Goal: Information Seeking & Learning: Learn about a topic

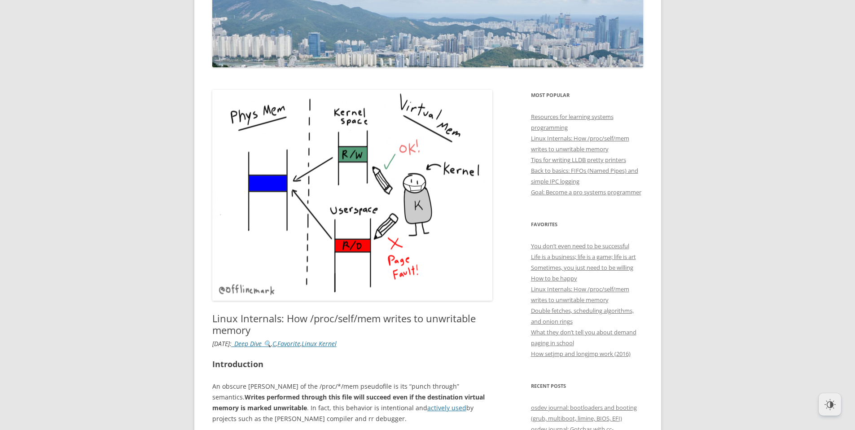
scroll to position [166, 0]
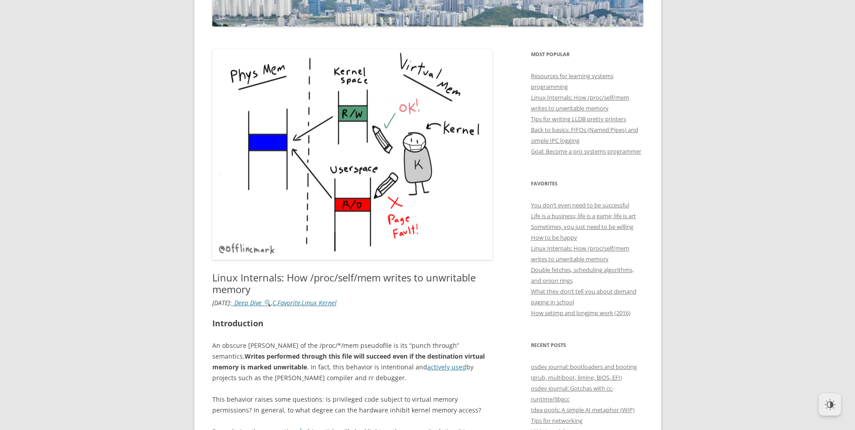
click at [243, 343] on p "An obscure [PERSON_NAME] of the /proc/*/mem pseudofile is its “punch through” s…" at bounding box center [352, 361] width 280 height 43
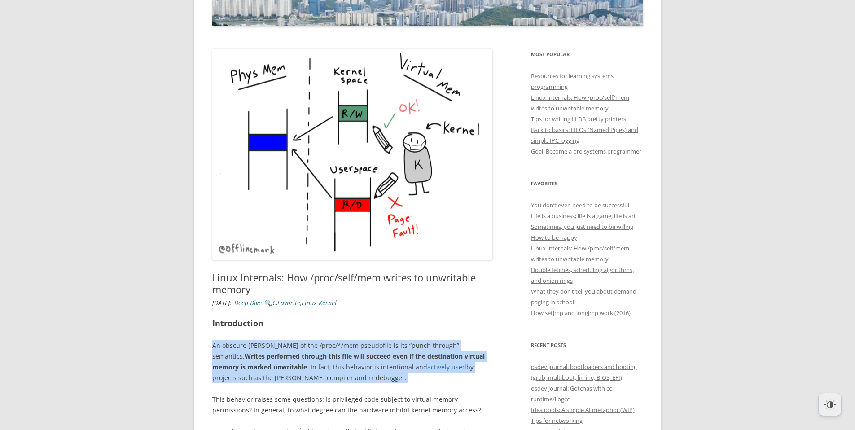
click at [243, 343] on p "An obscure [PERSON_NAME] of the /proc/*/mem pseudofile is its “punch through” s…" at bounding box center [352, 361] width 280 height 43
click at [261, 349] on p "An obscure [PERSON_NAME] of the /proc/*/mem pseudofile is its “punch through” s…" at bounding box center [352, 361] width 280 height 43
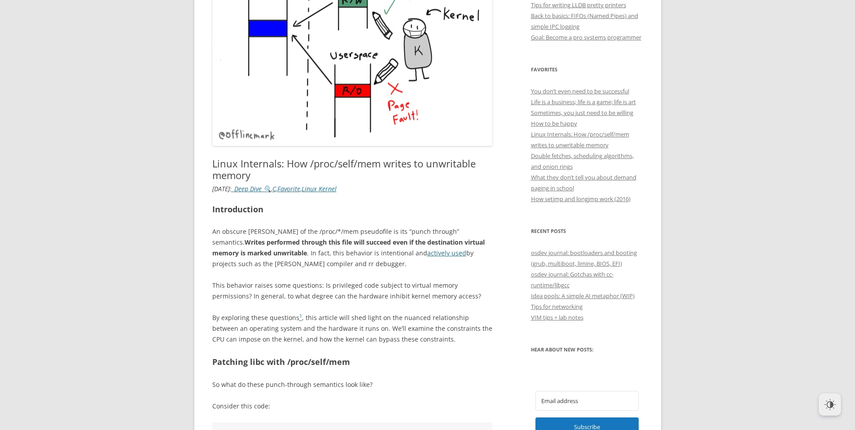
scroll to position [282, 0]
click at [331, 283] on p "This behavior raises some questions: Is privileged code subject to virtual memo…" at bounding box center [352, 290] width 280 height 22
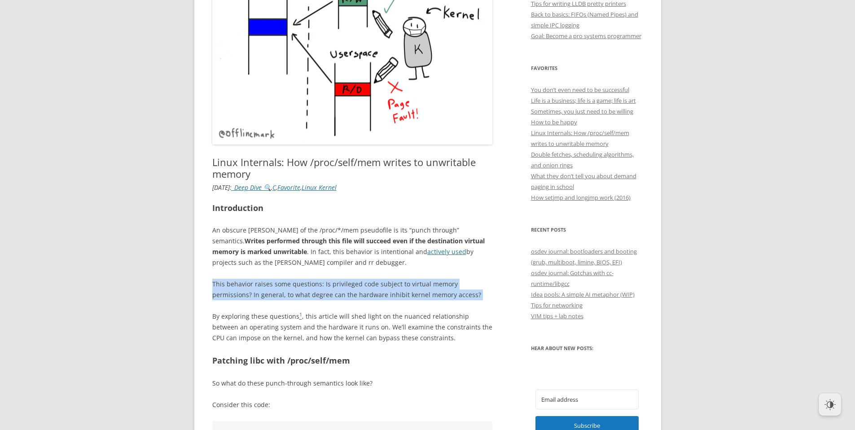
click at [331, 283] on p "This behavior raises some questions: Is privileged code subject to virtual memo…" at bounding box center [352, 290] width 280 height 22
click at [278, 286] on p "This behavior raises some questions: Is privileged code subject to virtual memo…" at bounding box center [352, 290] width 280 height 22
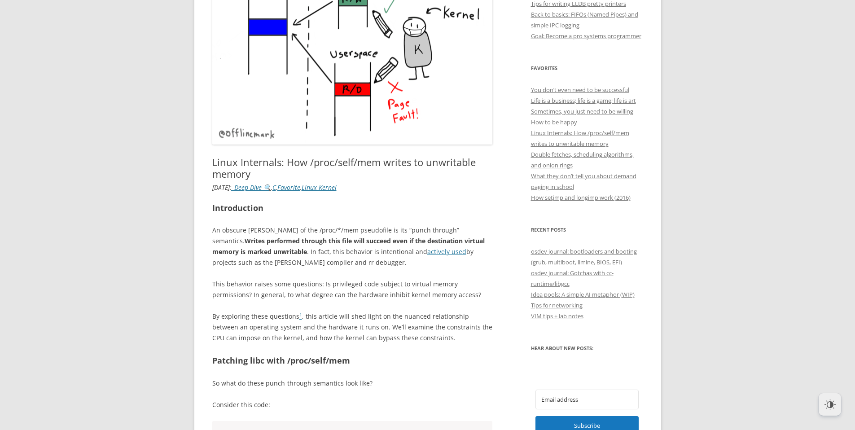
click at [356, 325] on p "By exploring these questions 1 , this article will shed light on the nuanced re…" at bounding box center [352, 327] width 280 height 32
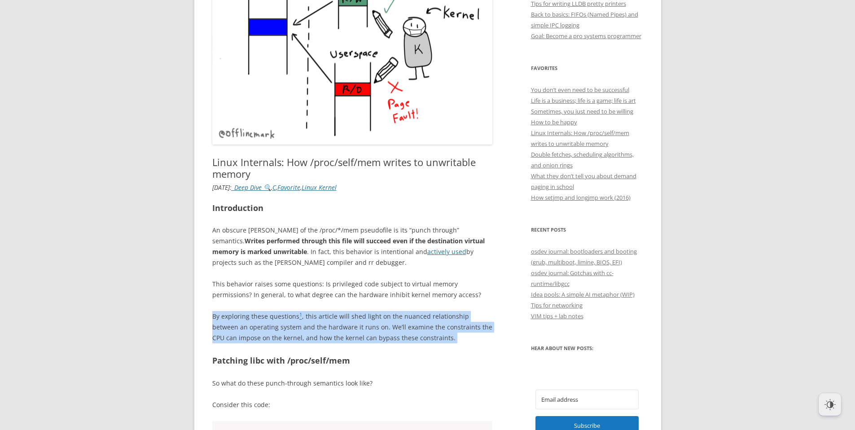
click at [356, 325] on p "By exploring these questions 1 , this article will shed light on the nuanced re…" at bounding box center [352, 327] width 280 height 32
click at [350, 326] on p "By exploring these questions 1 , this article will shed light on the nuanced re…" at bounding box center [352, 327] width 280 height 32
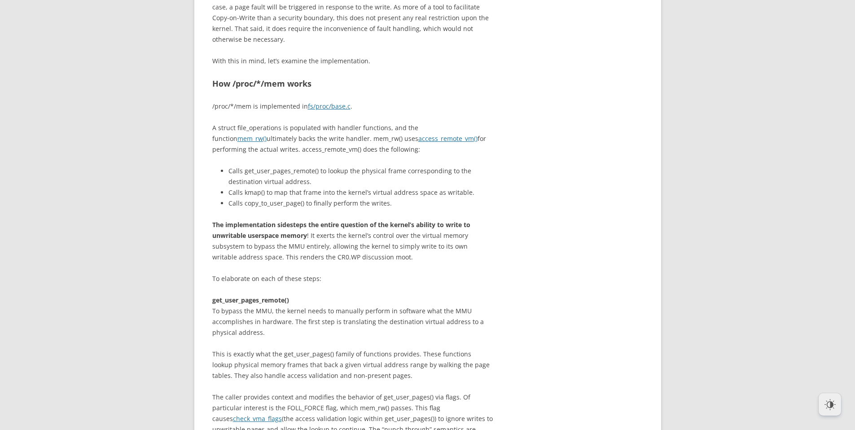
scroll to position [1935, 0]
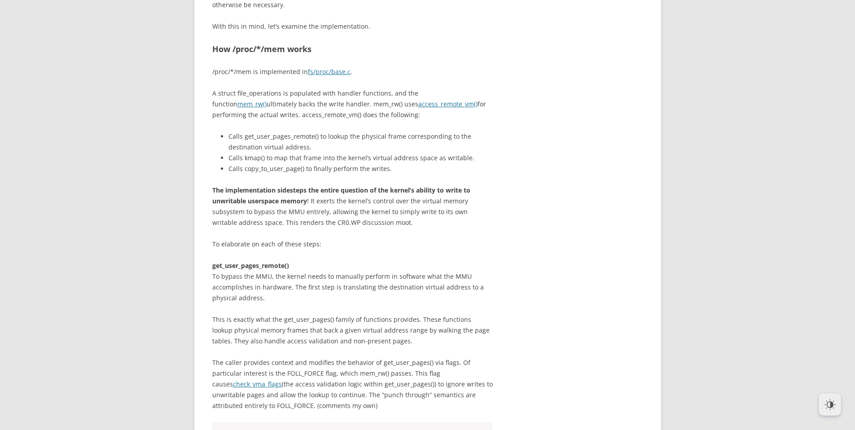
click at [310, 120] on p "A struct file_operations is populated with handler functions, and the function …" at bounding box center [352, 104] width 280 height 32
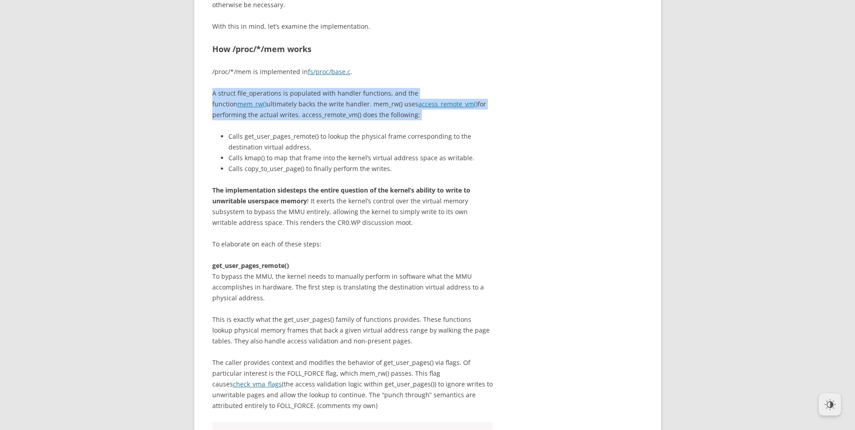
click at [310, 120] on p "A struct file_operations is populated with handler functions, and the function …" at bounding box center [352, 104] width 280 height 32
click at [265, 120] on p "A struct file_operations is populated with handler functions, and the function …" at bounding box center [352, 104] width 280 height 32
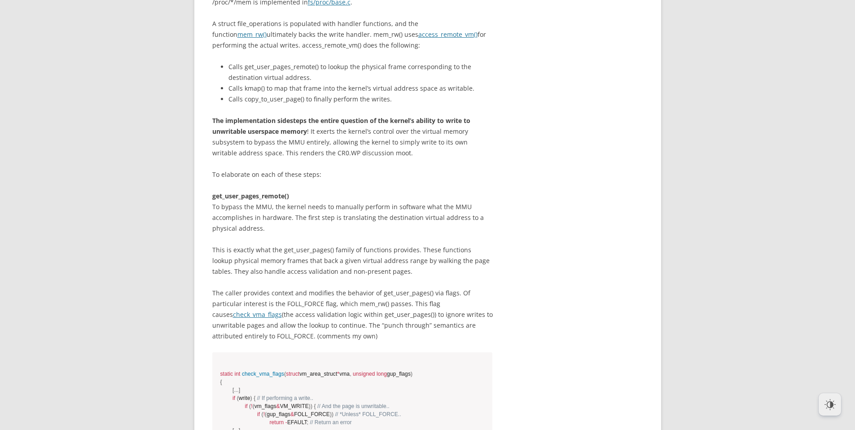
scroll to position [2004, 0]
click at [363, 234] on p "get_user_pages_remote() To bypass the MMU, the kernel needs to manually perform…" at bounding box center [352, 212] width 280 height 43
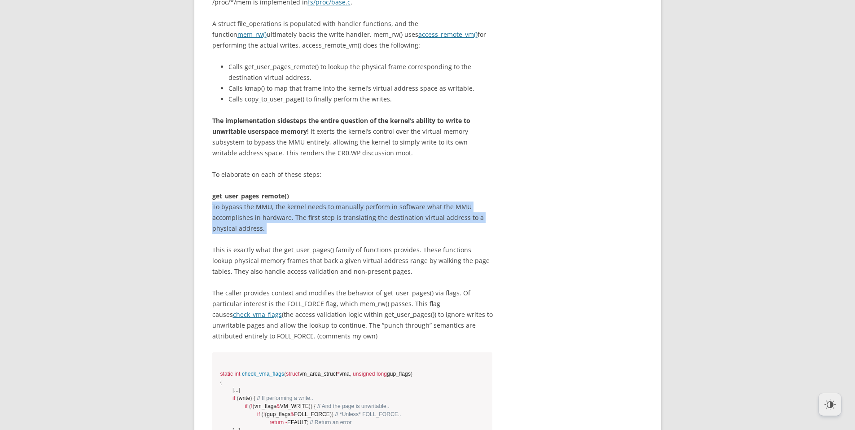
click at [363, 234] on p "get_user_pages_remote() To bypass the MMU, the kernel needs to manually perform…" at bounding box center [352, 212] width 280 height 43
click at [350, 234] on p "get_user_pages_remote() To bypass the MMU, the kernel needs to manually perform…" at bounding box center [352, 212] width 280 height 43
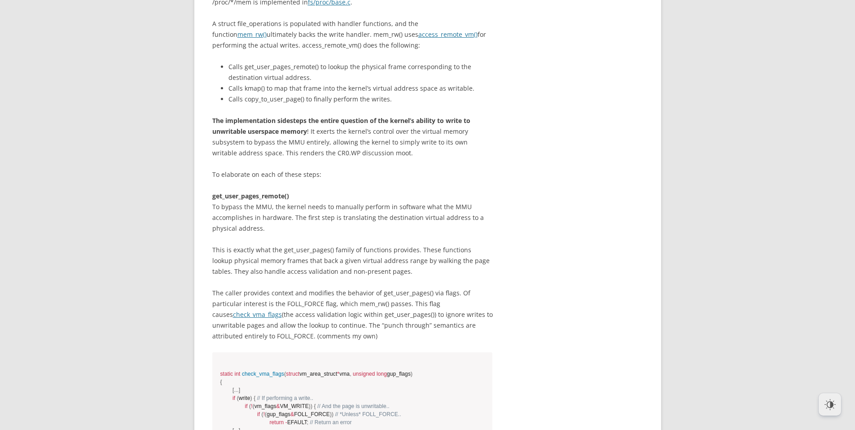
click at [356, 341] on p "This is exactly what the get_user_pages() family of functions provides. These f…" at bounding box center [352, 292] width 280 height 97
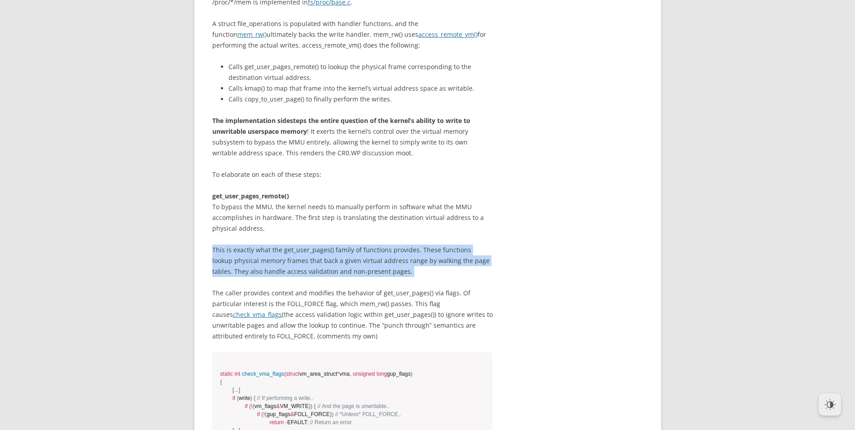
click at [356, 341] on p "This is exactly what the get_user_pages() family of functions provides. These f…" at bounding box center [352, 292] width 280 height 97
click at [354, 339] on p "This is exactly what the get_user_pages() family of functions provides. These f…" at bounding box center [352, 292] width 280 height 97
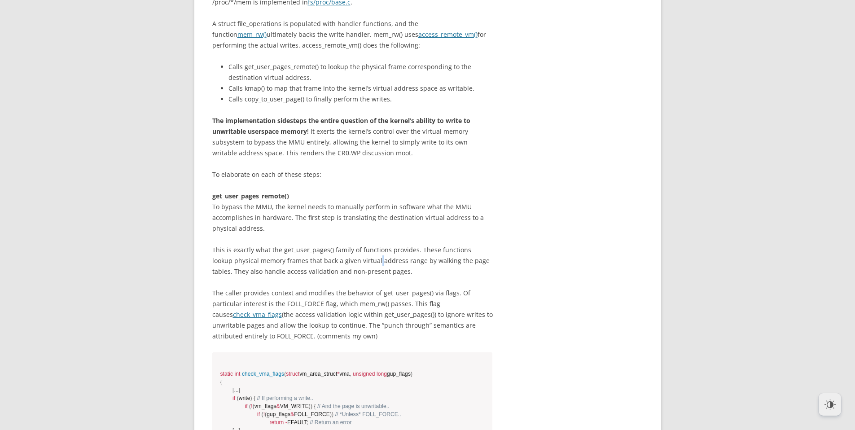
click at [354, 339] on p "This is exactly what the get_user_pages() family of functions provides. These f…" at bounding box center [352, 292] width 280 height 97
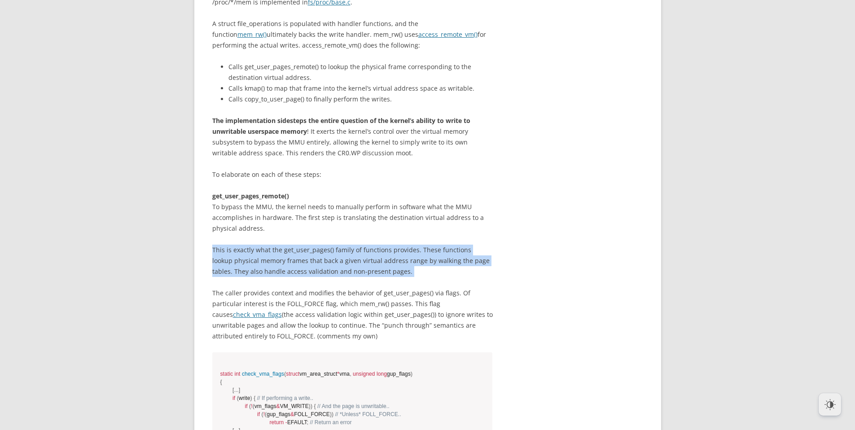
click at [354, 339] on p "This is exactly what the get_user_pages() family of functions provides. These f…" at bounding box center [352, 292] width 280 height 97
click at [360, 338] on p "This is exactly what the get_user_pages() family of functions provides. These f…" at bounding box center [352, 292] width 280 height 97
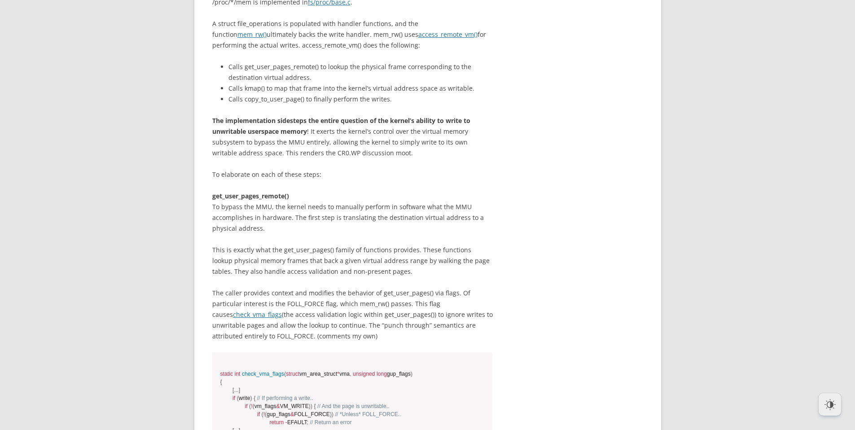
click at [361, 158] on p "The implementation sidesteps the entire question of the kernel’s ability to wri…" at bounding box center [352, 136] width 280 height 43
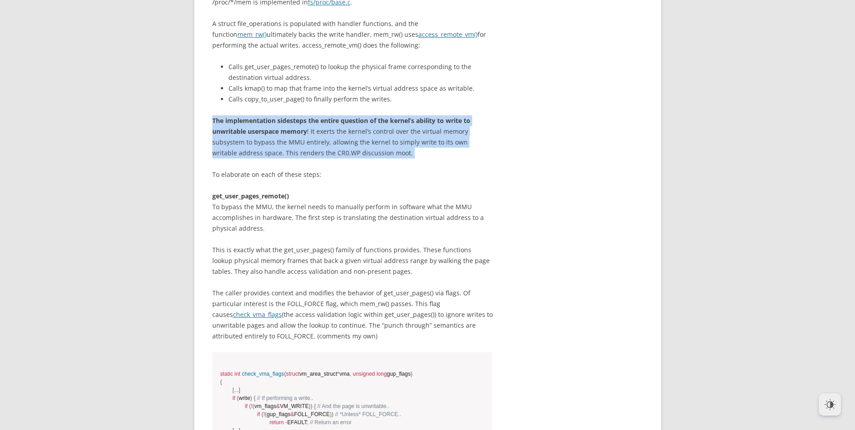
click at [361, 158] on p "The implementation sidesteps the entire question of the kernel’s ability to wri…" at bounding box center [352, 136] width 280 height 43
click at [374, 158] on p "The implementation sidesteps the entire question of the kernel’s ability to wri…" at bounding box center [352, 136] width 280 height 43
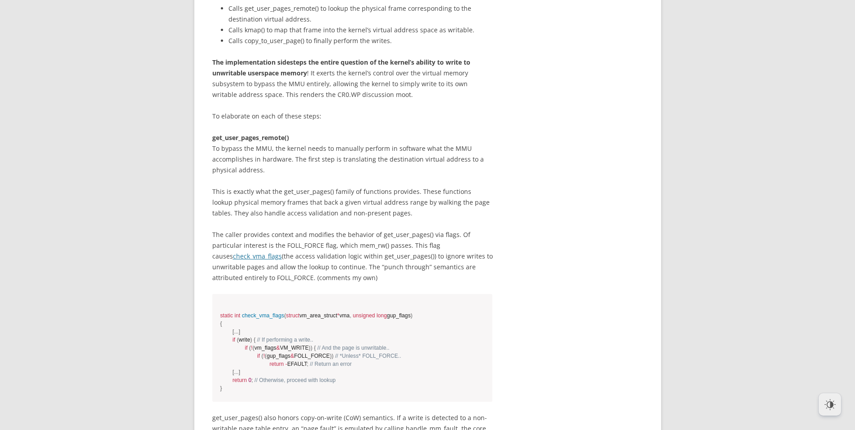
scroll to position [2080, 0]
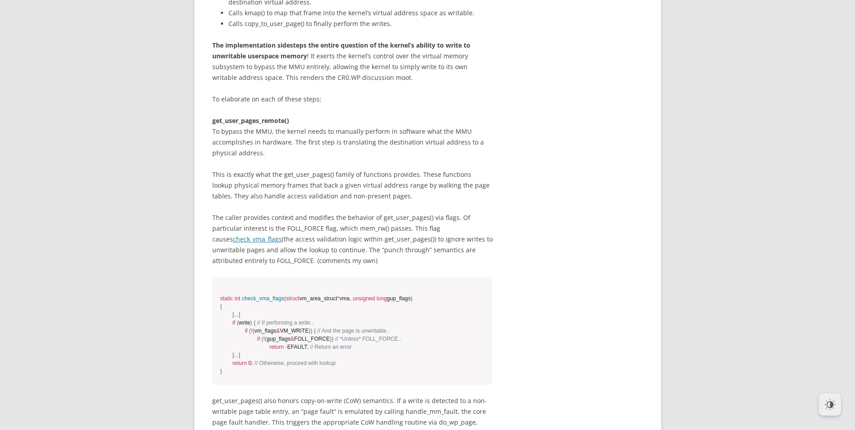
click at [353, 158] on p "get_user_pages_remote() To bypass the MMU, the kernel needs to manually perform…" at bounding box center [352, 136] width 280 height 43
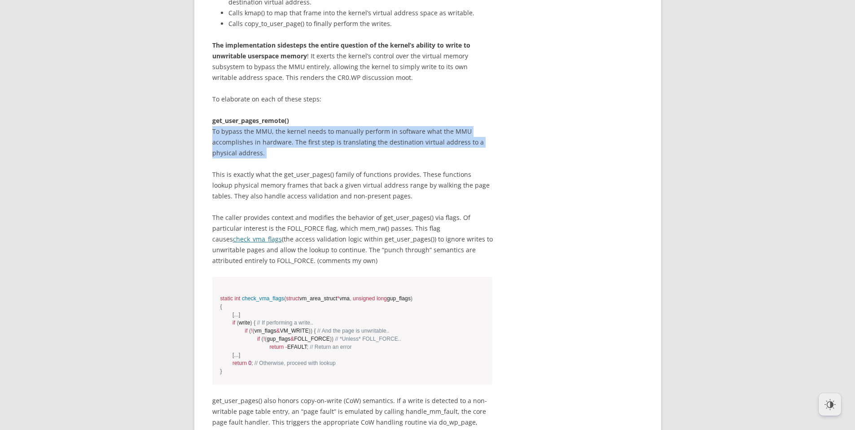
click at [353, 158] on p "get_user_pages_remote() To bypass the MMU, the kernel needs to manually perform…" at bounding box center [352, 136] width 280 height 43
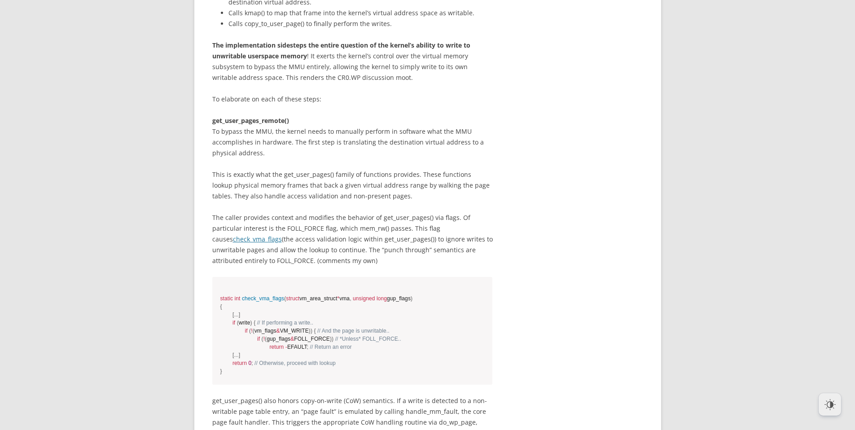
click at [350, 265] on p "This is exactly what the get_user_pages() family of functions provides. These f…" at bounding box center [352, 217] width 280 height 97
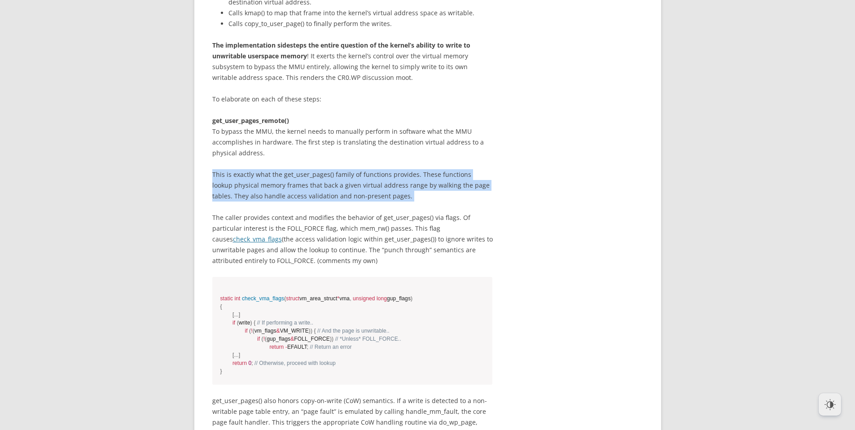
click at [350, 265] on p "This is exactly what the get_user_pages() family of functions provides. These f…" at bounding box center [352, 217] width 280 height 97
click at [353, 264] on p "This is exactly what the get_user_pages() family of functions provides. These f…" at bounding box center [352, 217] width 280 height 97
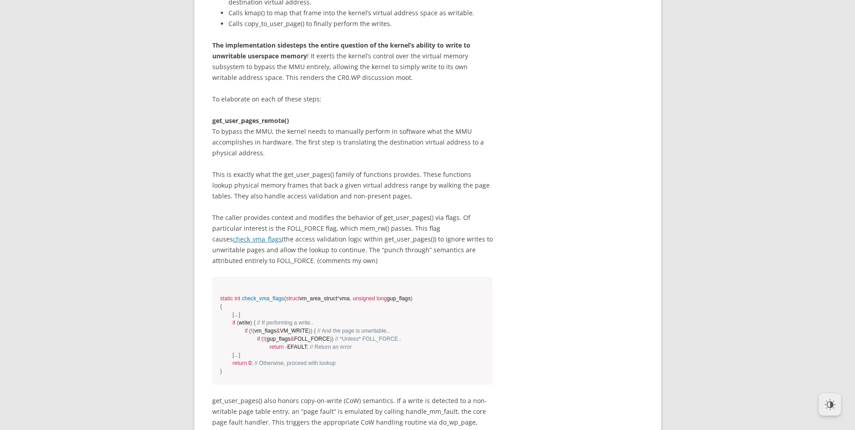
click at [354, 263] on p "This is exactly what the get_user_pages() family of functions provides. These f…" at bounding box center [352, 217] width 280 height 97
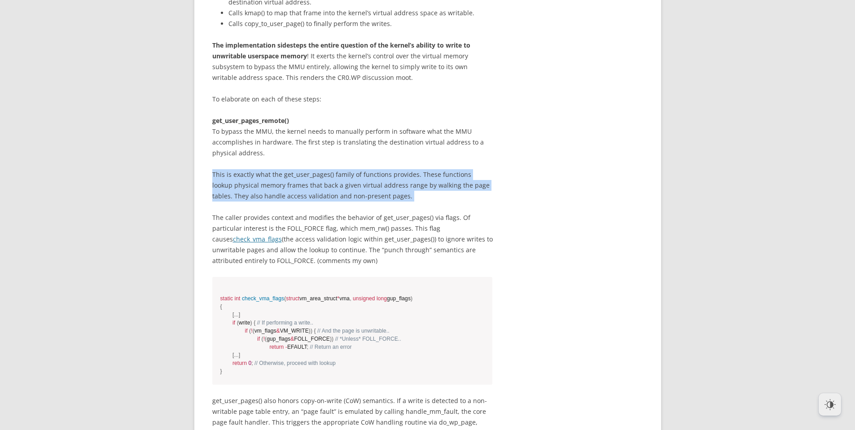
click at [354, 263] on p "This is exactly what the get_user_pages() family of functions provides. These f…" at bounding box center [352, 217] width 280 height 97
click at [378, 263] on p "This is exactly what the get_user_pages() family of functions provides. These f…" at bounding box center [352, 217] width 280 height 97
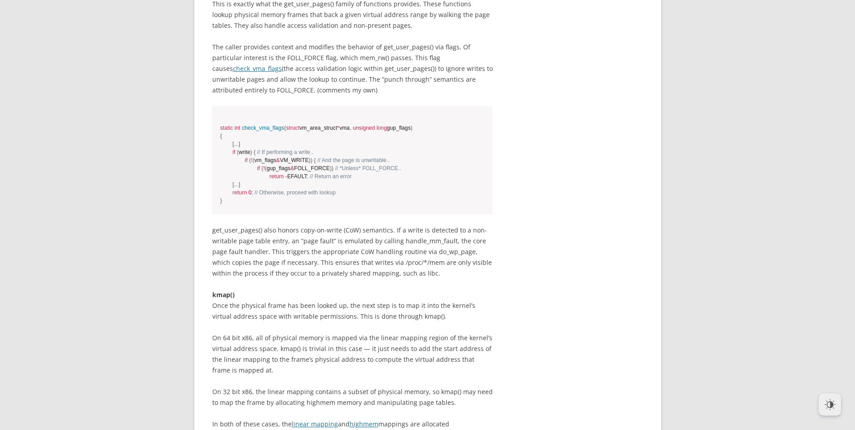
scroll to position [2257, 0]
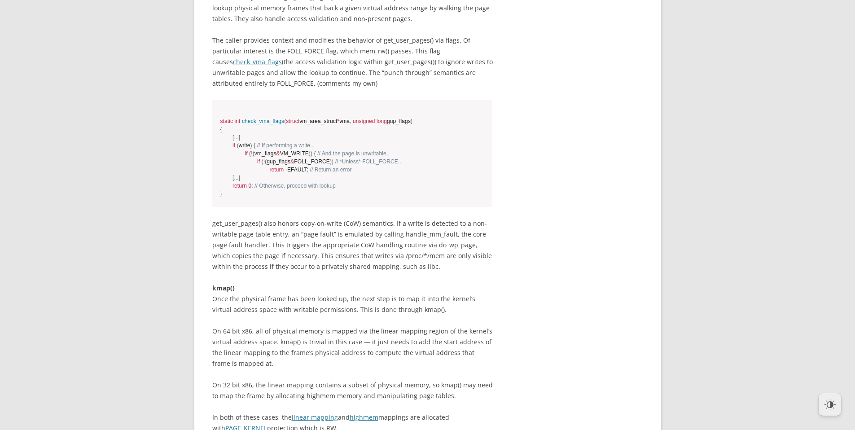
click at [268, 272] on p "get_user_pages() also honors copy-on-write (CoW) semantics. If a write is detec…" at bounding box center [352, 245] width 280 height 54
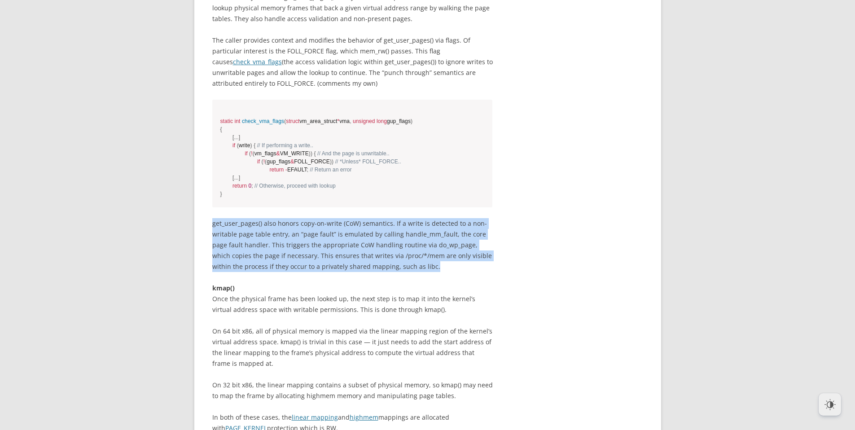
click at [268, 272] on p "get_user_pages() also honors copy-on-write (CoW) semantics. If a write is detec…" at bounding box center [352, 245] width 280 height 54
click at [274, 272] on p "get_user_pages() also honors copy-on-write (CoW) semantics. If a write is detec…" at bounding box center [352, 245] width 280 height 54
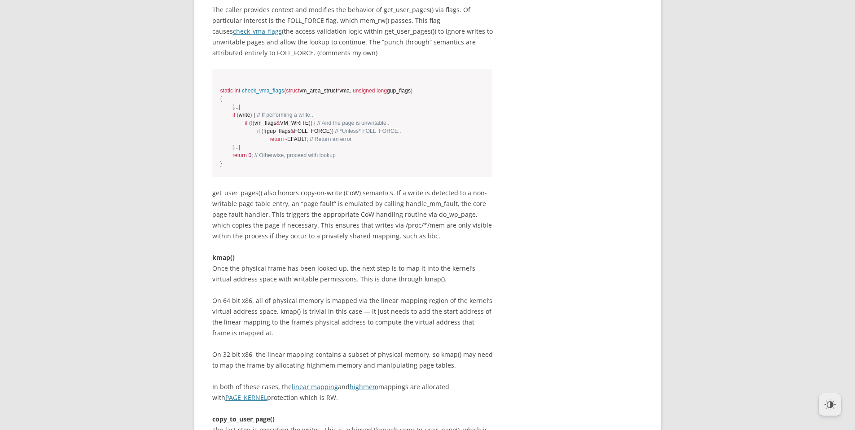
scroll to position [2254, 0]
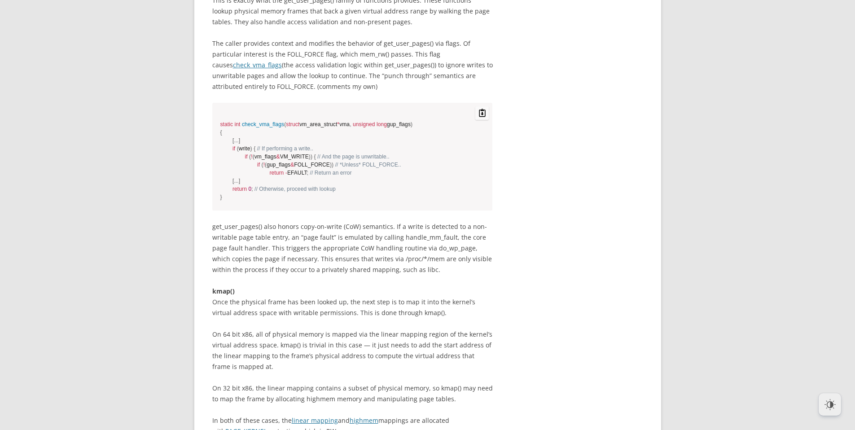
click at [263, 127] on span "check_vma_flags" at bounding box center [263, 124] width 42 height 6
click at [260, 187] on pre "static int check_vma_flags ( struct vm_area_struct * vma , unsigned long gup_fl…" at bounding box center [352, 157] width 280 height 108
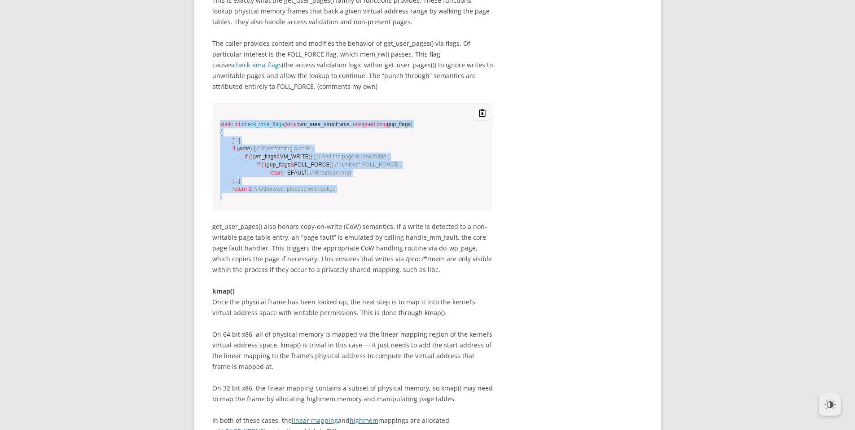
drag, startPoint x: 219, startPoint y: 201, endPoint x: 244, endPoint y: 280, distance: 83.3
click at [244, 210] on pre "static int check_vma_flags ( struct vm_area_struct * vma , unsigned long gup_fl…" at bounding box center [352, 157] width 280 height 108
click at [253, 210] on pre "static int check_vma_flags ( struct vm_area_struct * vma , unsigned long gup_fl…" at bounding box center [352, 157] width 280 height 108
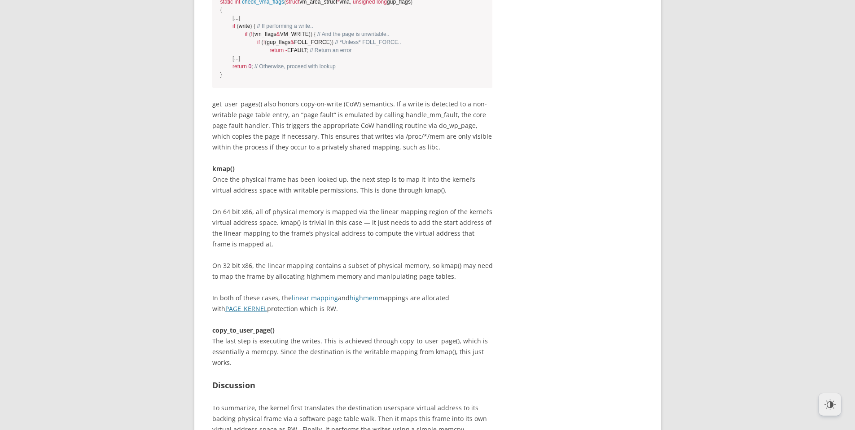
scroll to position [2376, 0]
click at [352, 153] on p "get_user_pages() also honors copy-on-write (CoW) semantics. If a write is detec…" at bounding box center [352, 126] width 280 height 54
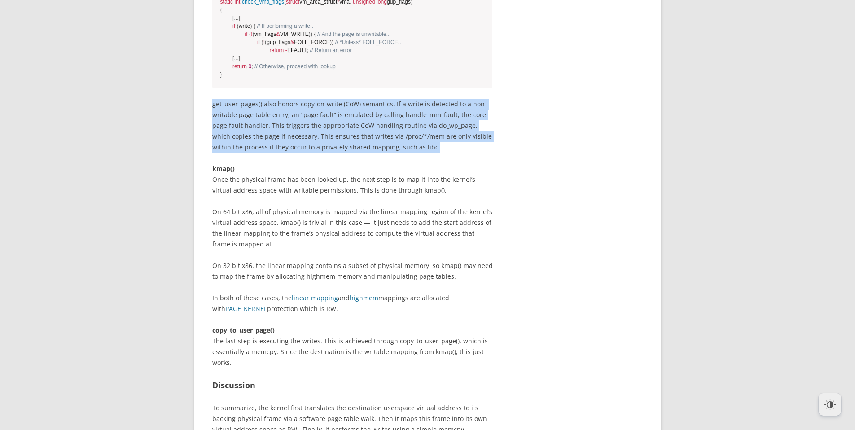
click at [352, 153] on p "get_user_pages() also honors copy-on-write (CoW) semantics. If a write is detec…" at bounding box center [352, 126] width 280 height 54
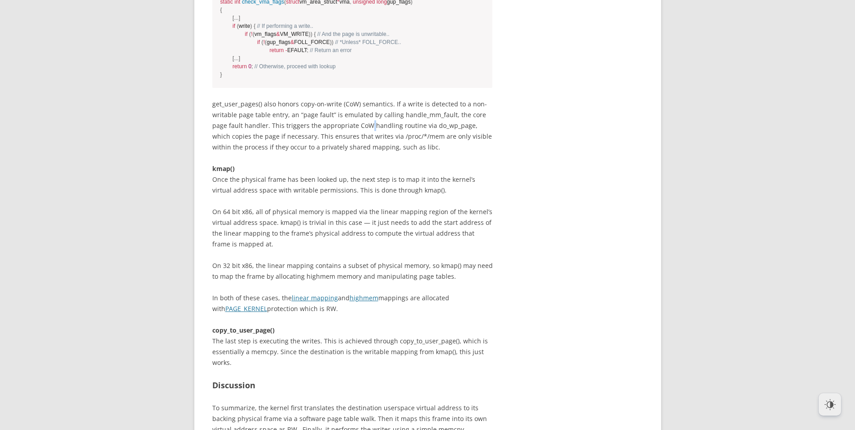
click at [352, 153] on p "get_user_pages() also honors copy-on-write (CoW) semantics. If a write is detec…" at bounding box center [352, 126] width 280 height 54
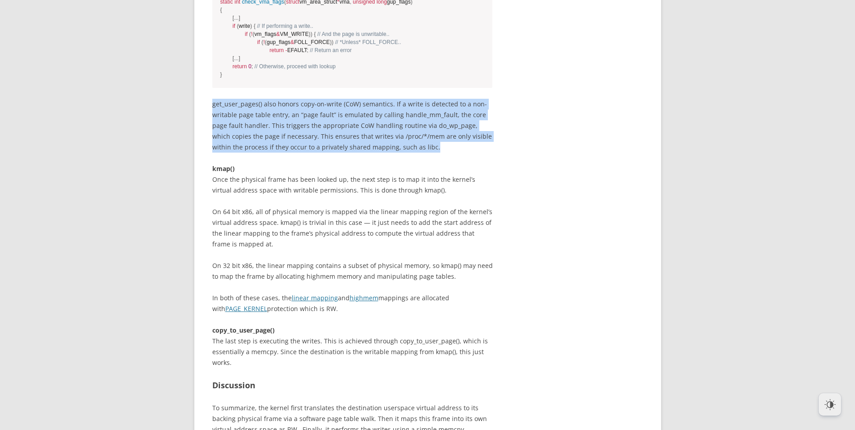
click at [352, 153] on p "get_user_pages() also honors copy-on-write (CoW) semantics. If a write is detec…" at bounding box center [352, 126] width 280 height 54
click at [353, 153] on p "get_user_pages() also honors copy-on-write (CoW) semantics. If a write is detec…" at bounding box center [352, 126] width 280 height 54
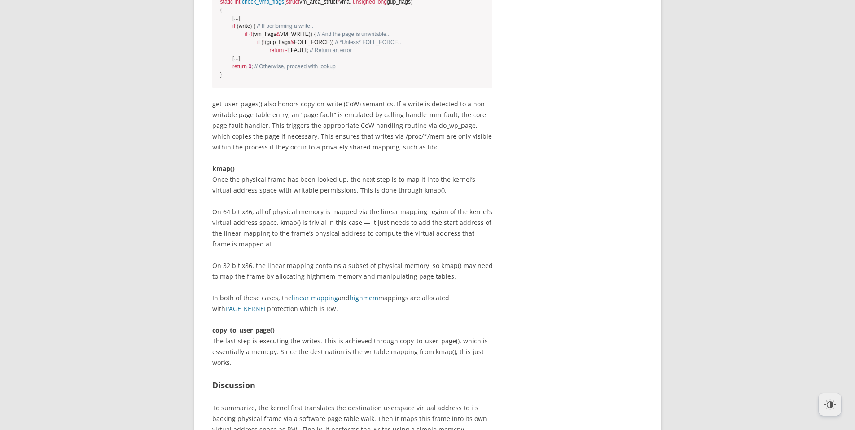
scroll to position [2528, 0]
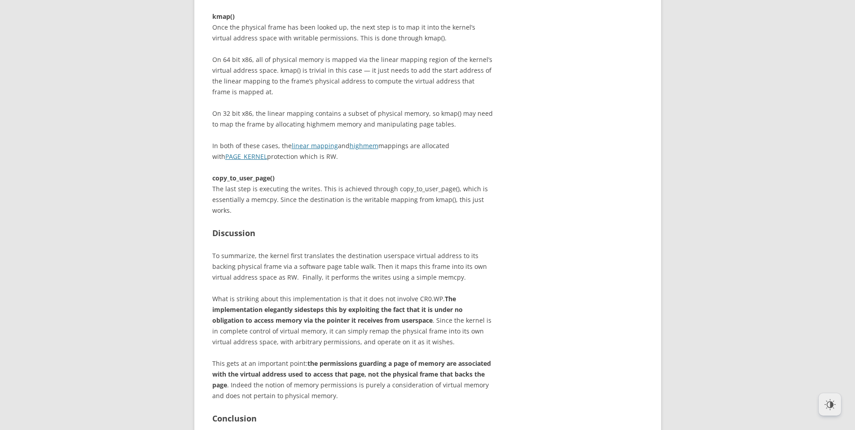
click at [356, 97] on p "On 64 bit x86, all of physical memory is mapped via the linear mapping region o…" at bounding box center [352, 75] width 280 height 43
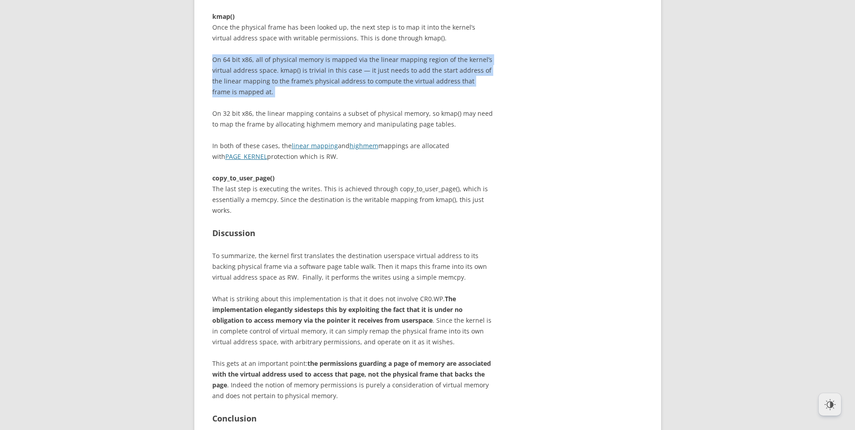
click at [356, 97] on p "On 64 bit x86, all of physical memory is mapped via the linear mapping region o…" at bounding box center [352, 75] width 280 height 43
click at [355, 97] on p "On 64 bit x86, all of physical memory is mapped via the linear mapping region o…" at bounding box center [352, 75] width 280 height 43
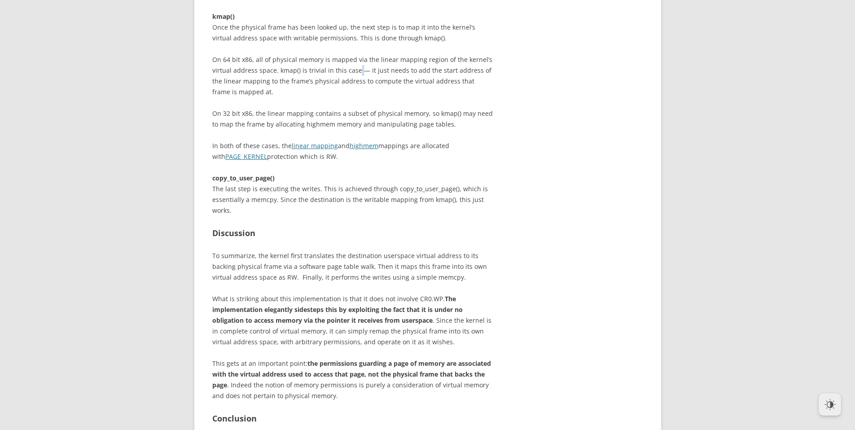
click at [355, 97] on p "On 64 bit x86, all of physical memory is mapped via the linear mapping region o…" at bounding box center [352, 75] width 280 height 43
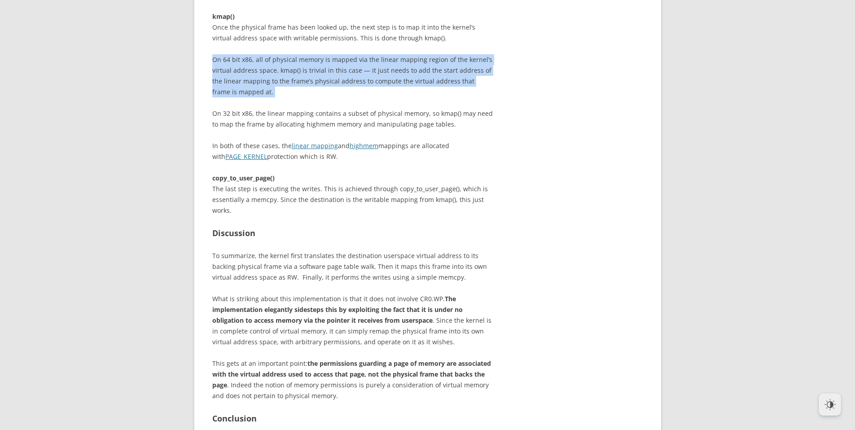
click at [355, 97] on p "On 64 bit x86, all of physical memory is mapped via the linear mapping region o…" at bounding box center [352, 75] width 280 height 43
click at [363, 97] on p "On 64 bit x86, all of physical memory is mapped via the linear mapping region o…" at bounding box center [352, 75] width 280 height 43
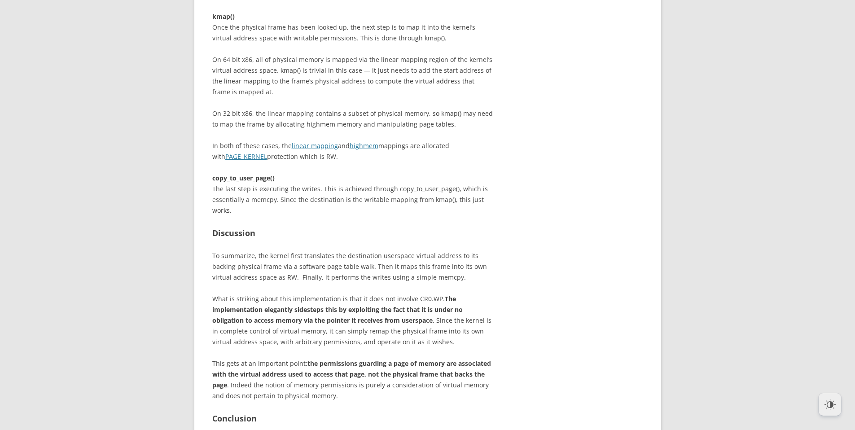
click at [351, 44] on p "kmap() Once the physical frame has been looked up, the next step is to map it i…" at bounding box center [352, 27] width 280 height 32
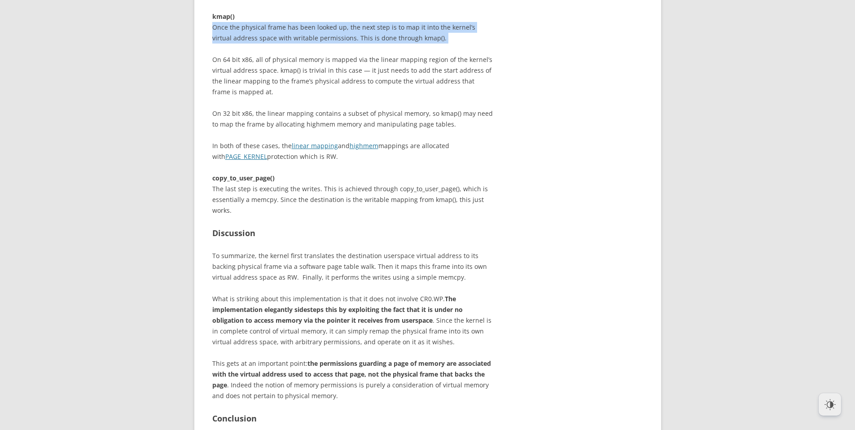
click at [351, 44] on p "kmap() Once the physical frame has been looked up, the next step is to map it i…" at bounding box center [352, 27] width 280 height 32
click at [355, 44] on p "kmap() Once the physical frame has been looked up, the next step is to map it i…" at bounding box center [352, 27] width 280 height 32
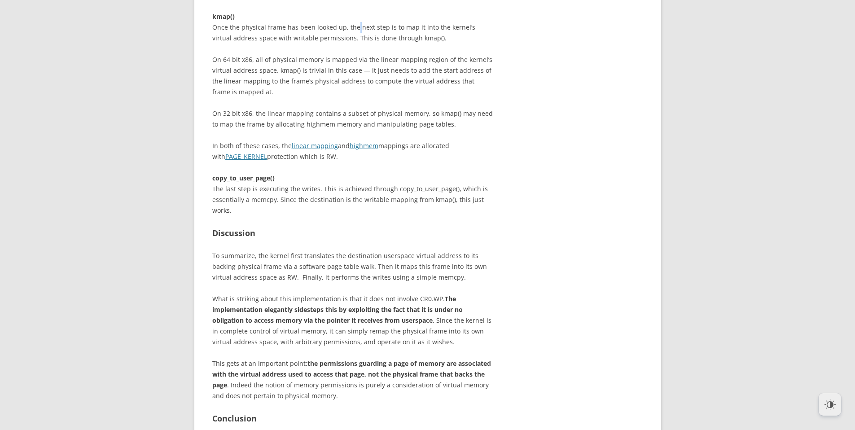
click at [355, 44] on p "kmap() Once the physical frame has been looked up, the next step is to map it i…" at bounding box center [352, 27] width 280 height 32
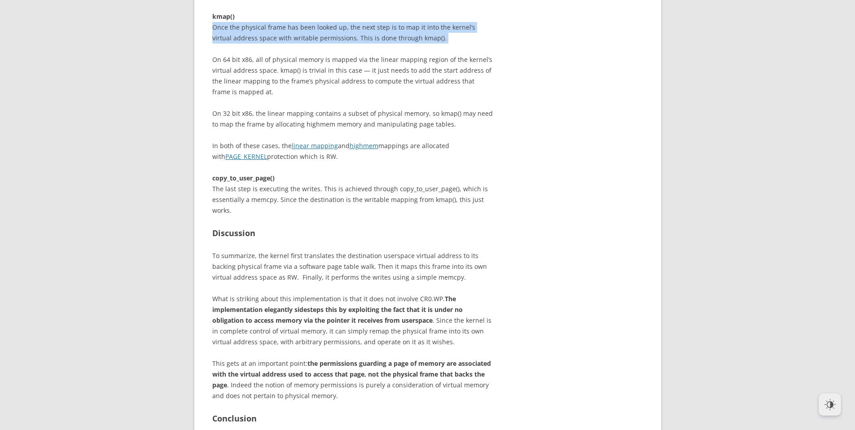
click at [355, 44] on p "kmap() Once the physical frame has been looked up, the next step is to map it i…" at bounding box center [352, 27] width 280 height 32
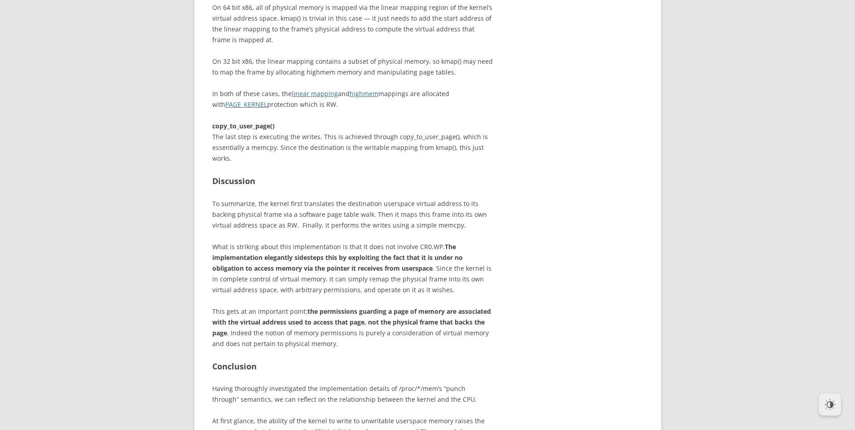
scroll to position [2556, 0]
